Goal: Use online tool/utility

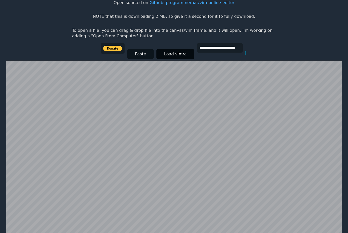
scroll to position [49, 0]
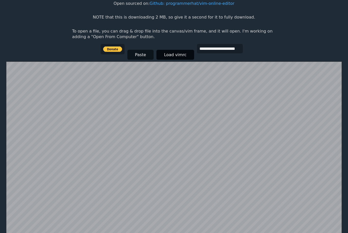
drag, startPoint x: 171, startPoint y: 56, endPoint x: 171, endPoint y: 7, distance: 48.9
click at [171, 56] on button "Load vimrc" at bounding box center [175, 55] width 38 height 10
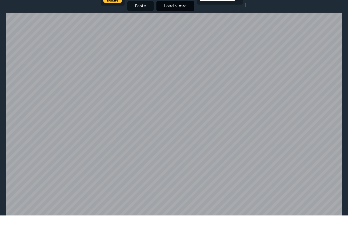
scroll to position [99, 0]
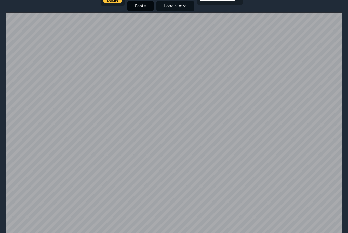
click at [141, 2] on button "Paste" at bounding box center [140, 6] width 26 height 10
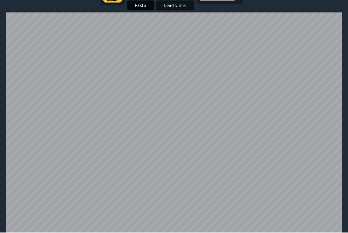
click at [137, 7] on button "Paste" at bounding box center [140, 6] width 26 height 10
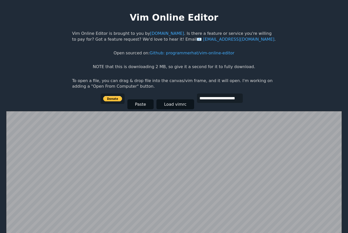
scroll to position [81, 0]
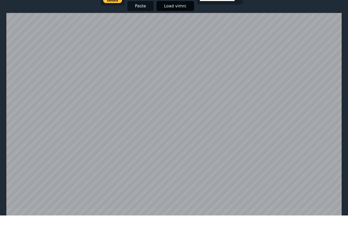
click at [172, 19] on button "Load vimrc" at bounding box center [175, 24] width 38 height 10
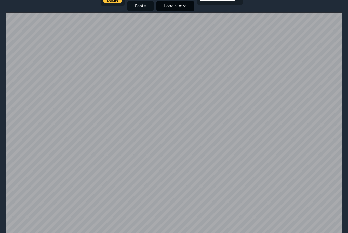
click at [166, 7] on button "Load vimrc" at bounding box center [175, 6] width 38 height 10
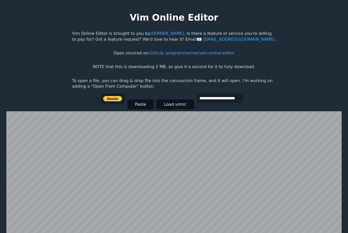
scroll to position [82, 0]
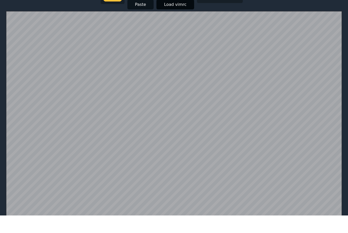
click at [168, 20] on button "Load vimrc" at bounding box center [175, 22] width 38 height 10
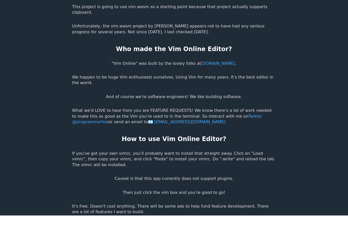
scroll to position [949, 0]
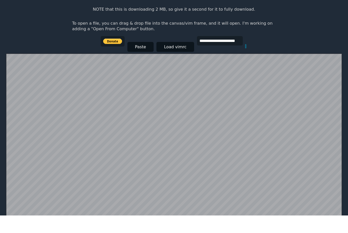
scroll to position [81, 0]
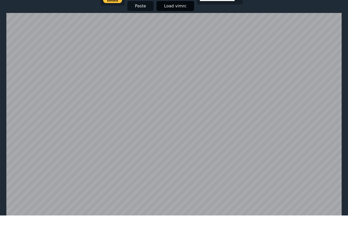
click at [167, 19] on button "Load vimrc" at bounding box center [175, 24] width 38 height 10
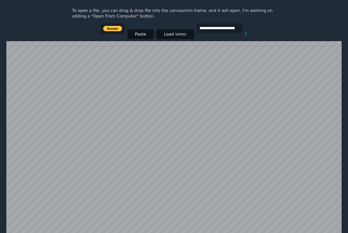
scroll to position [70, 0]
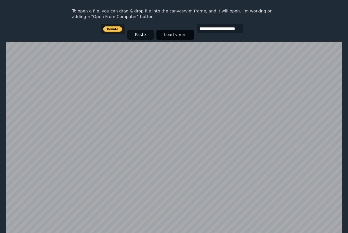
click at [168, 34] on button "Load vimrc" at bounding box center [175, 35] width 38 height 10
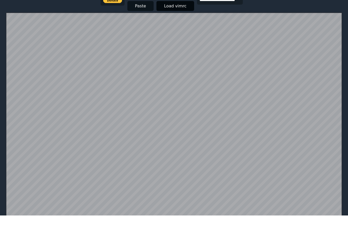
click at [167, 19] on button "Load vimrc" at bounding box center [175, 24] width 38 height 10
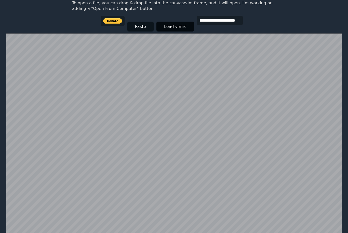
click at [171, 28] on button "Load vimrc" at bounding box center [175, 27] width 38 height 10
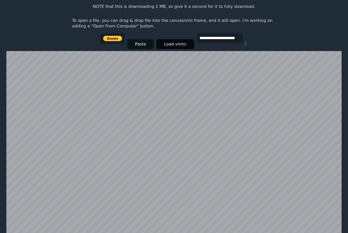
scroll to position [81, 0]
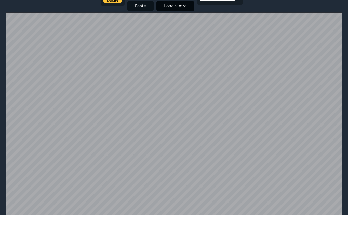
click at [161, 19] on button "Load vimrc" at bounding box center [175, 24] width 38 height 10
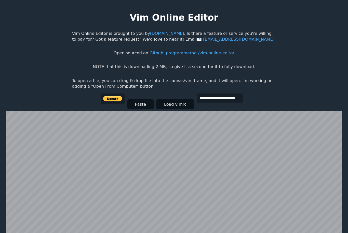
scroll to position [99, 0]
